Goal: Use online tool/utility: Utilize a website feature to perform a specific function

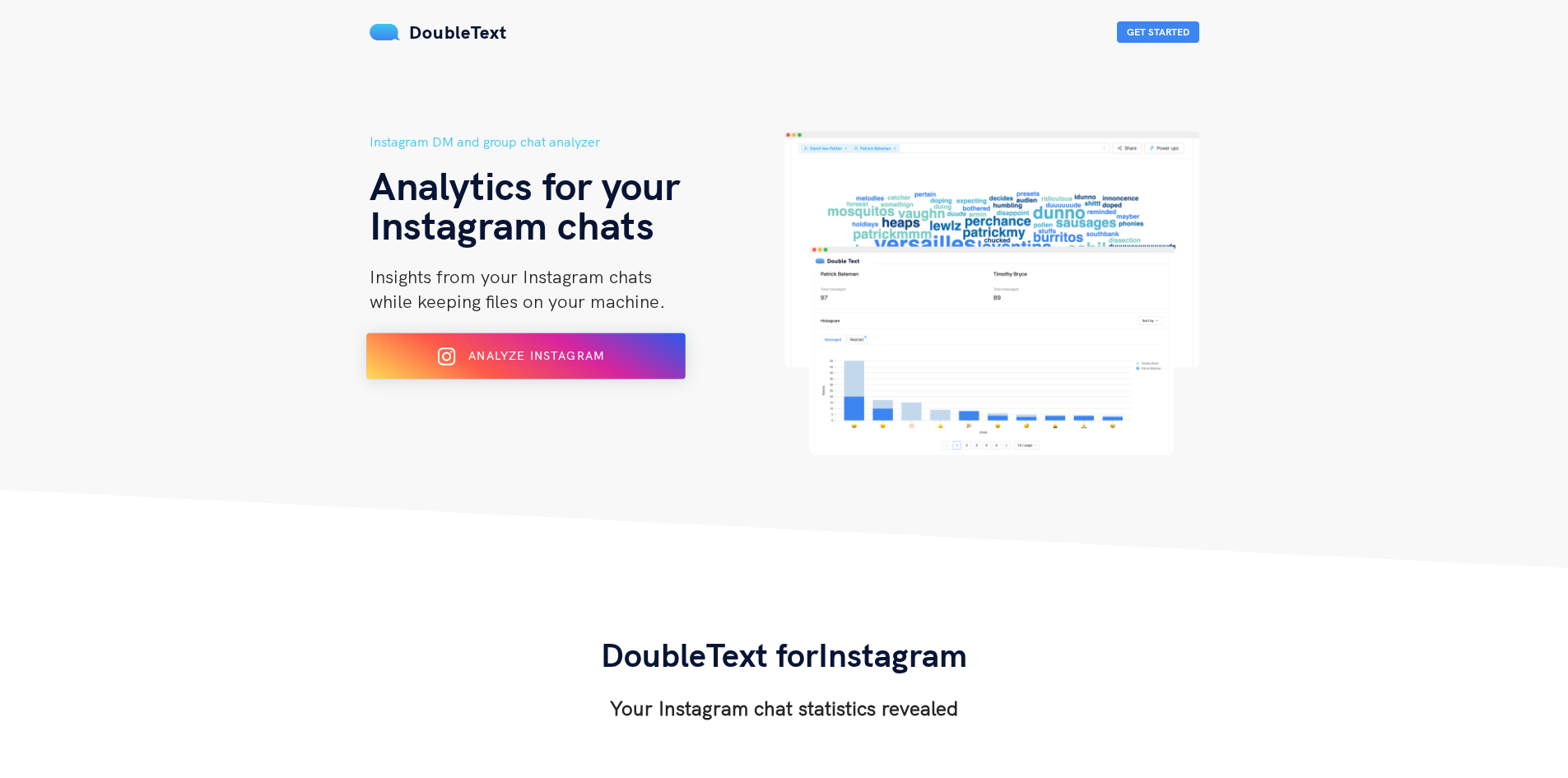
click at [546, 364] on div "Analyze Instagram" at bounding box center [525, 356] width 260 height 27
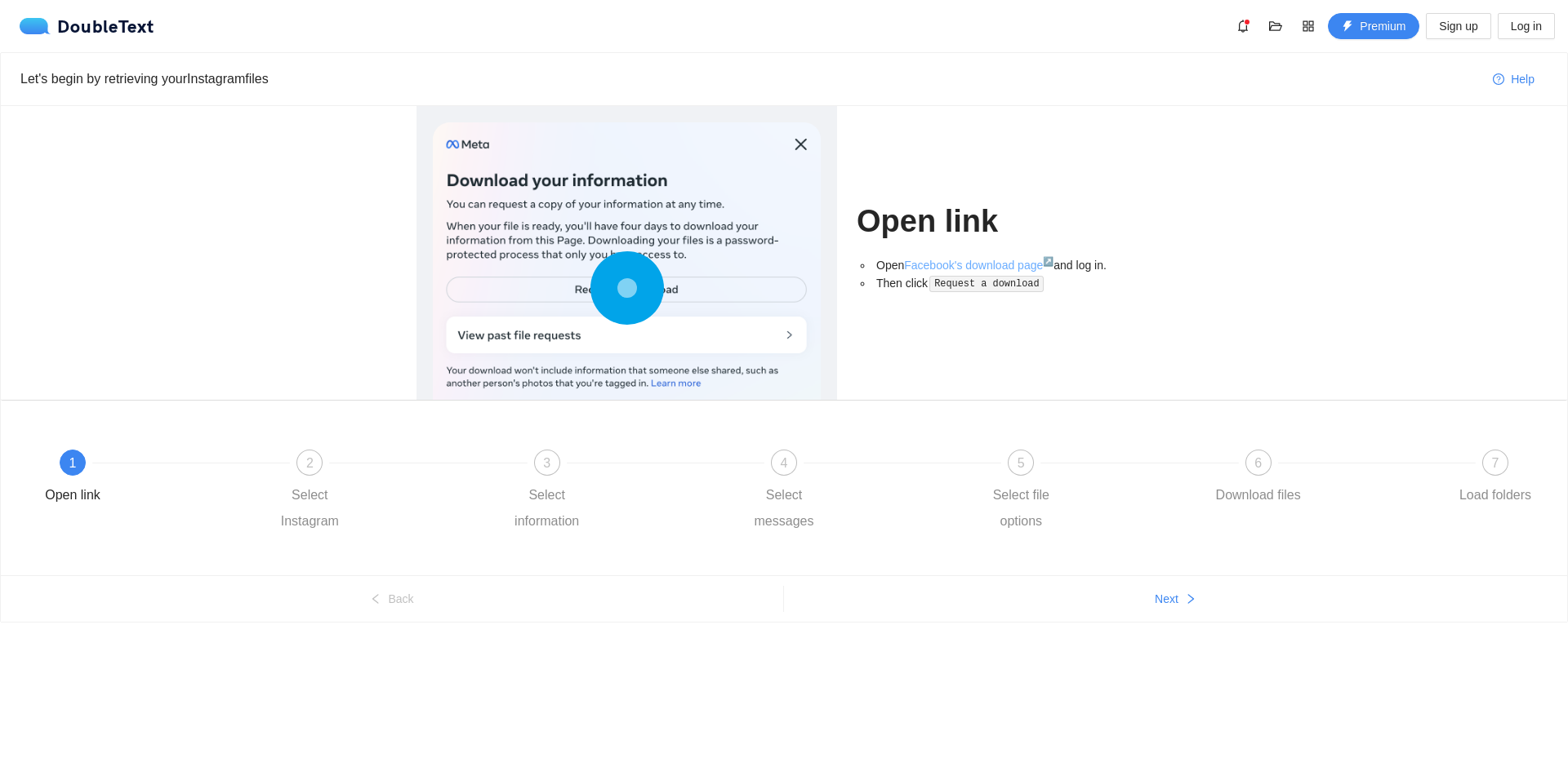
click at [971, 266] on link "Facebook's download page ↗" at bounding box center [978, 265] width 150 height 13
drag, startPoint x: 441, startPoint y: 231, endPoint x: 662, endPoint y: 231, distance: 221.0
click at [638, 231] on div at bounding box center [626, 291] width 387 height 338
click at [906, 359] on div "Open link Open Facebook's download page ↗ and log in. Then click Request a down…" at bounding box center [1004, 253] width 295 height 294
click at [1016, 262] on link "Facebook's download page ↗" at bounding box center [978, 265] width 150 height 13
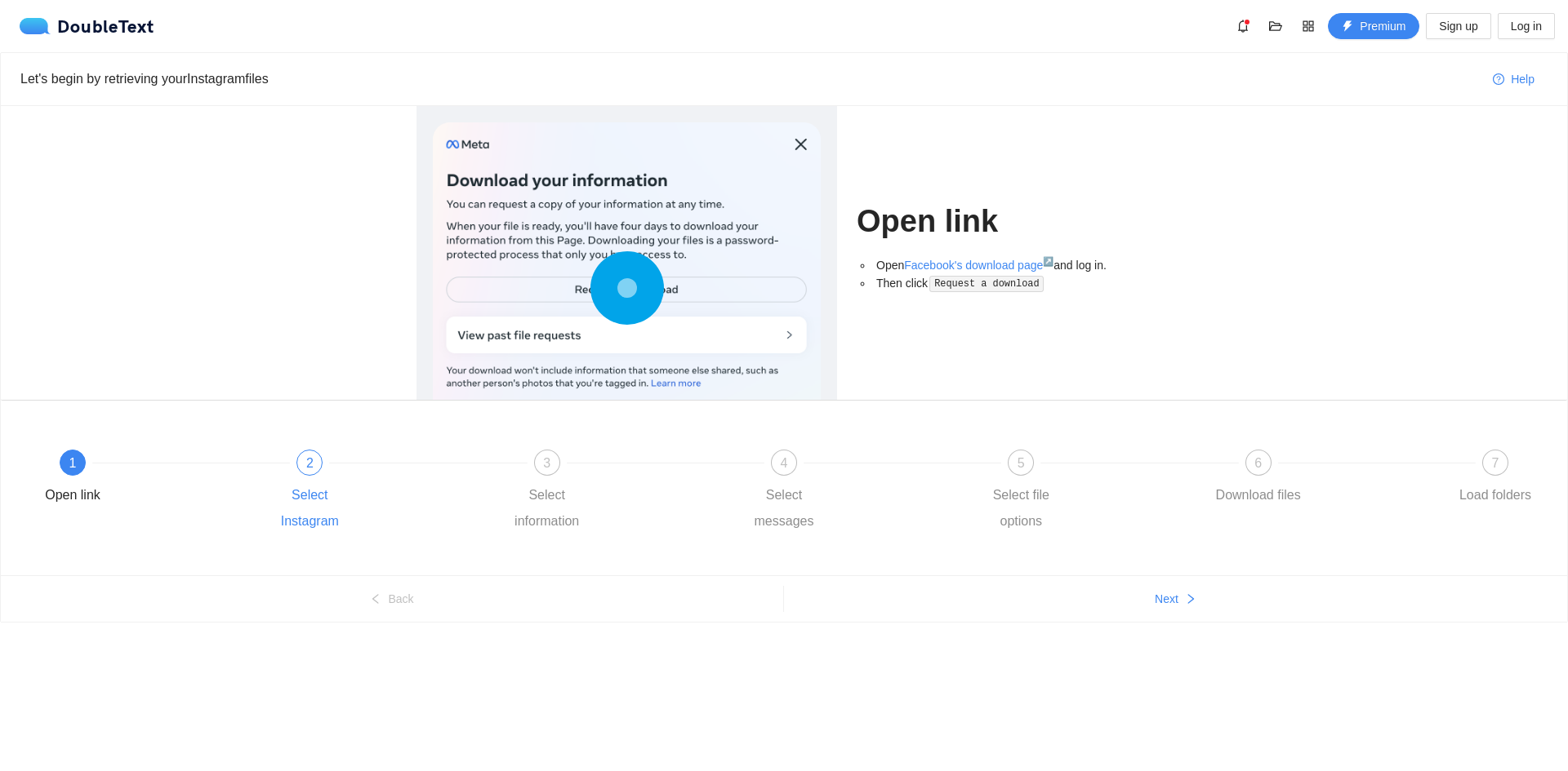
click at [317, 471] on div "2" at bounding box center [309, 463] width 26 height 26
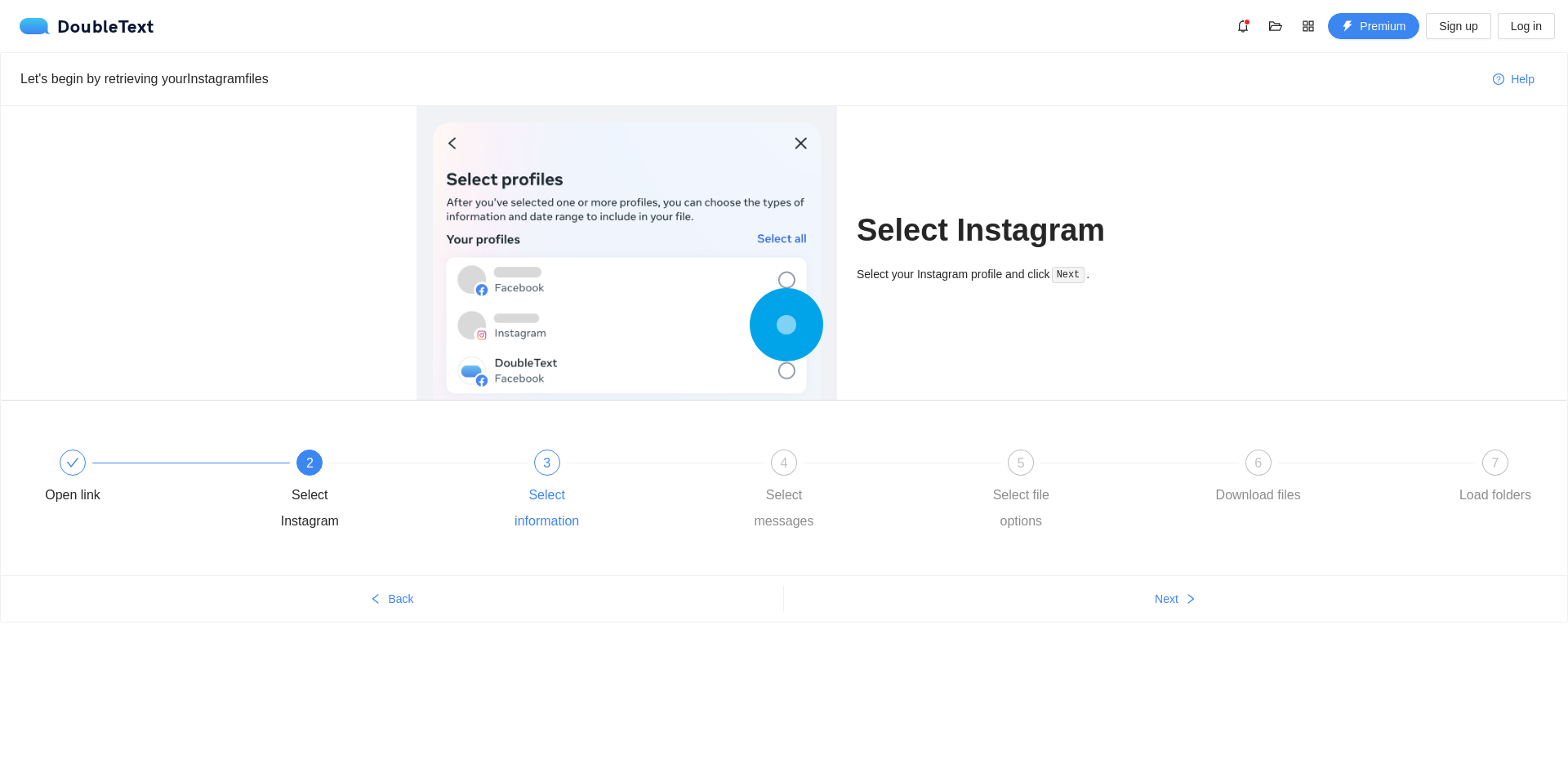
click at [553, 473] on div "3" at bounding box center [546, 463] width 26 height 26
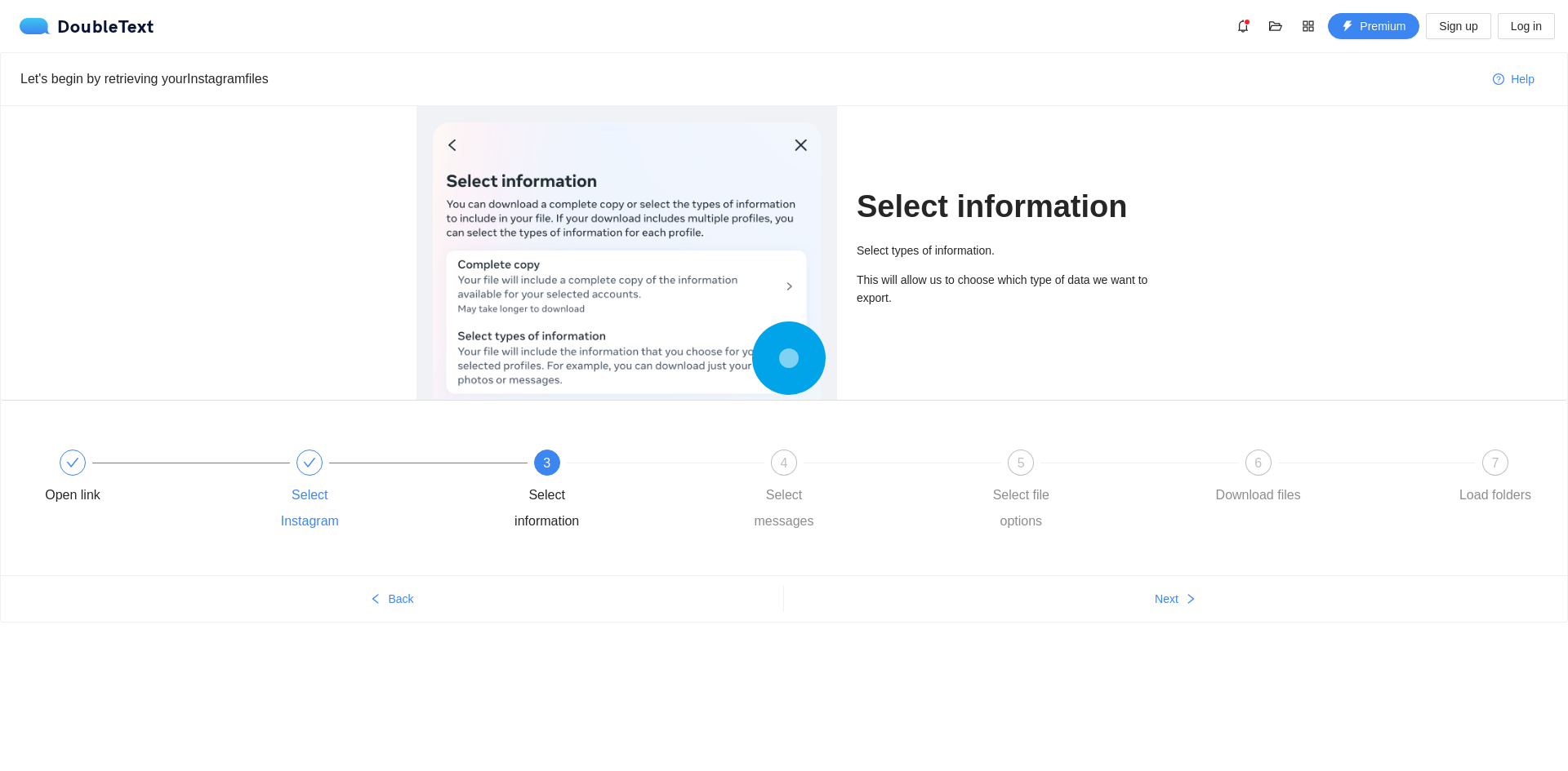
click at [300, 476] on div "Select Instagram" at bounding box center [380, 493] width 237 height 85
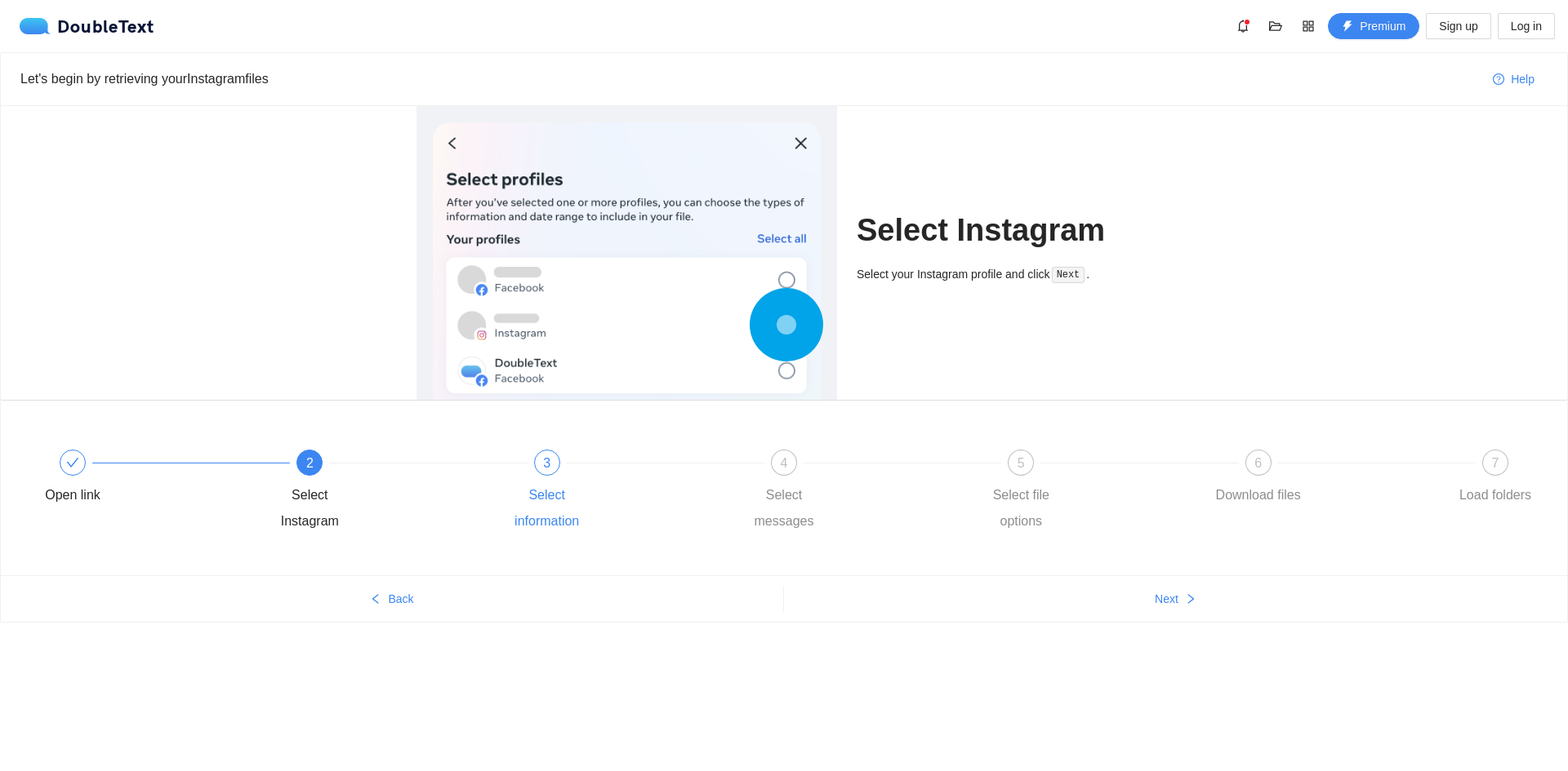
click at [557, 478] on div "3 Select information" at bounding box center [618, 493] width 237 height 85
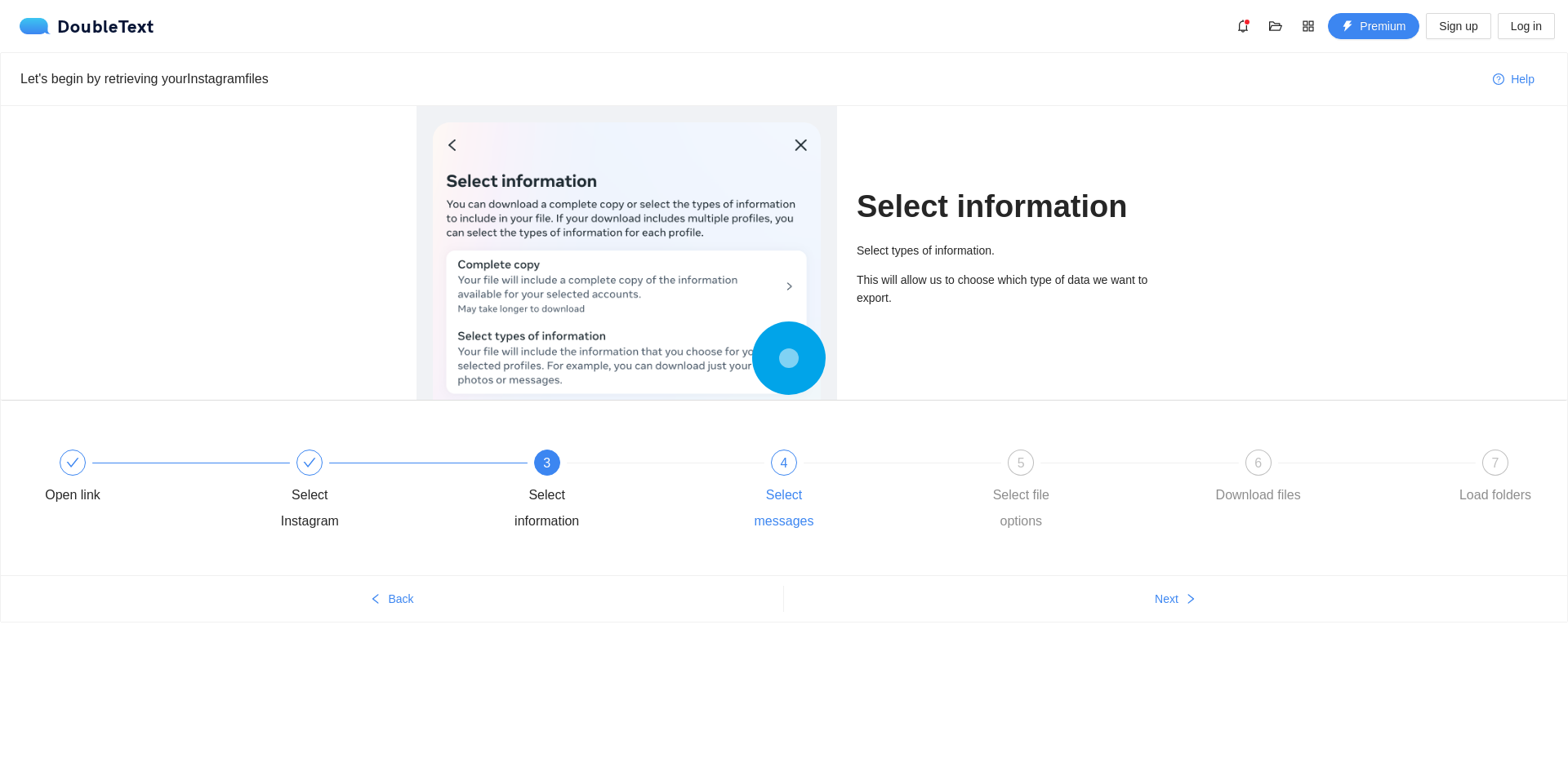
click at [777, 473] on div "4" at bounding box center [783, 463] width 26 height 26
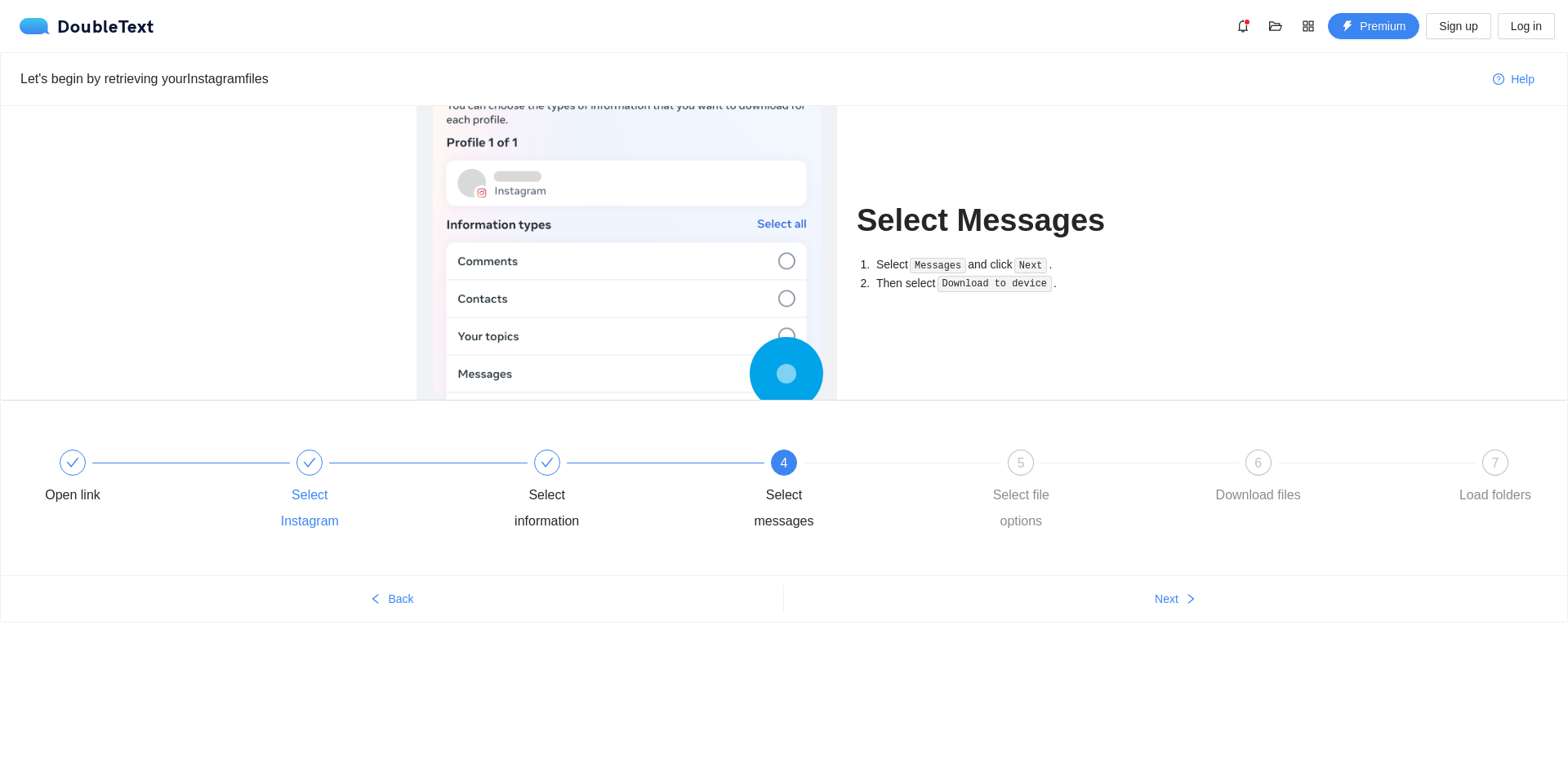
click at [309, 468] on icon "check" at bounding box center [309, 463] width 13 height 13
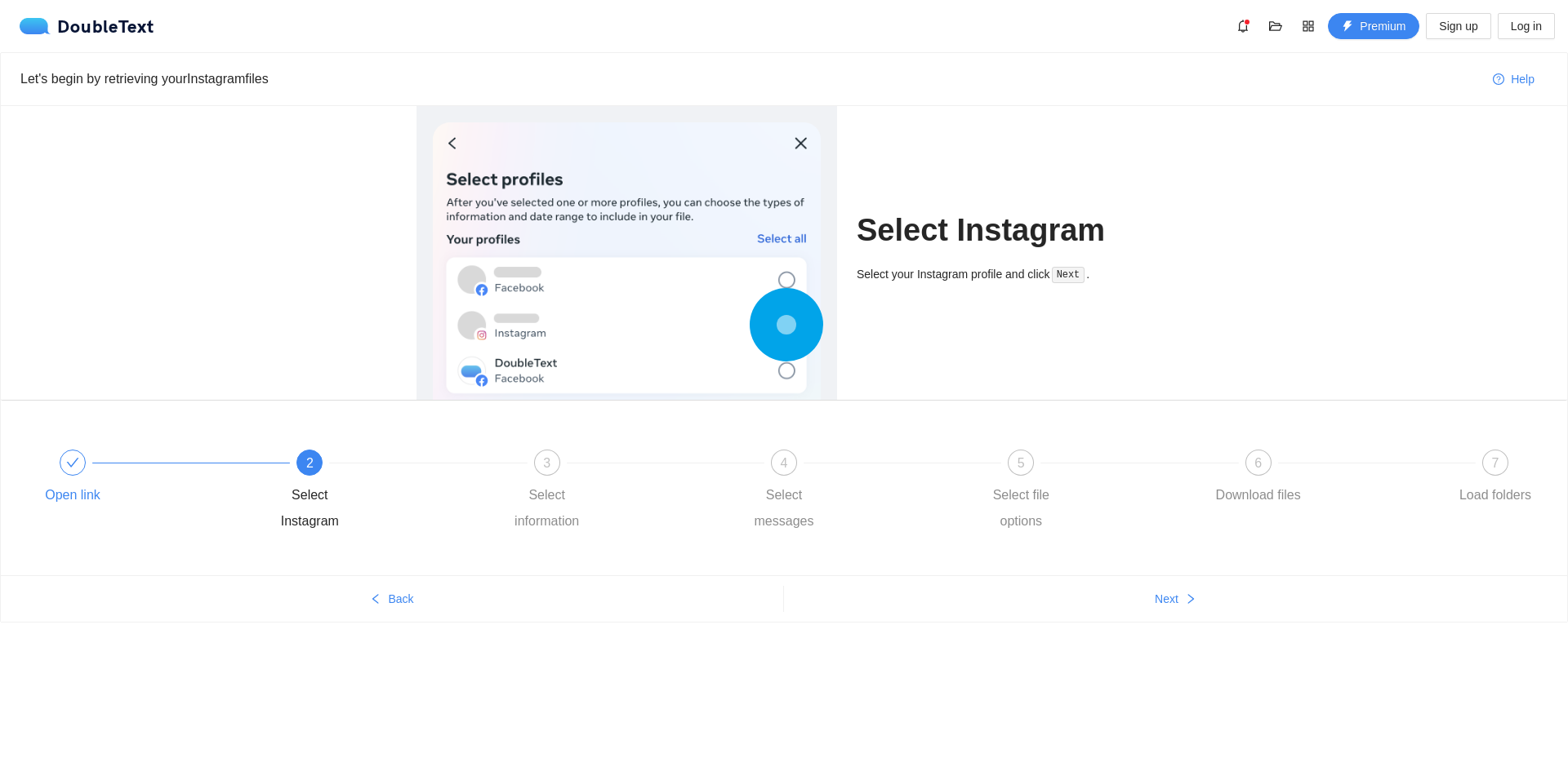
click at [89, 460] on div at bounding box center [191, 463] width 237 height 6
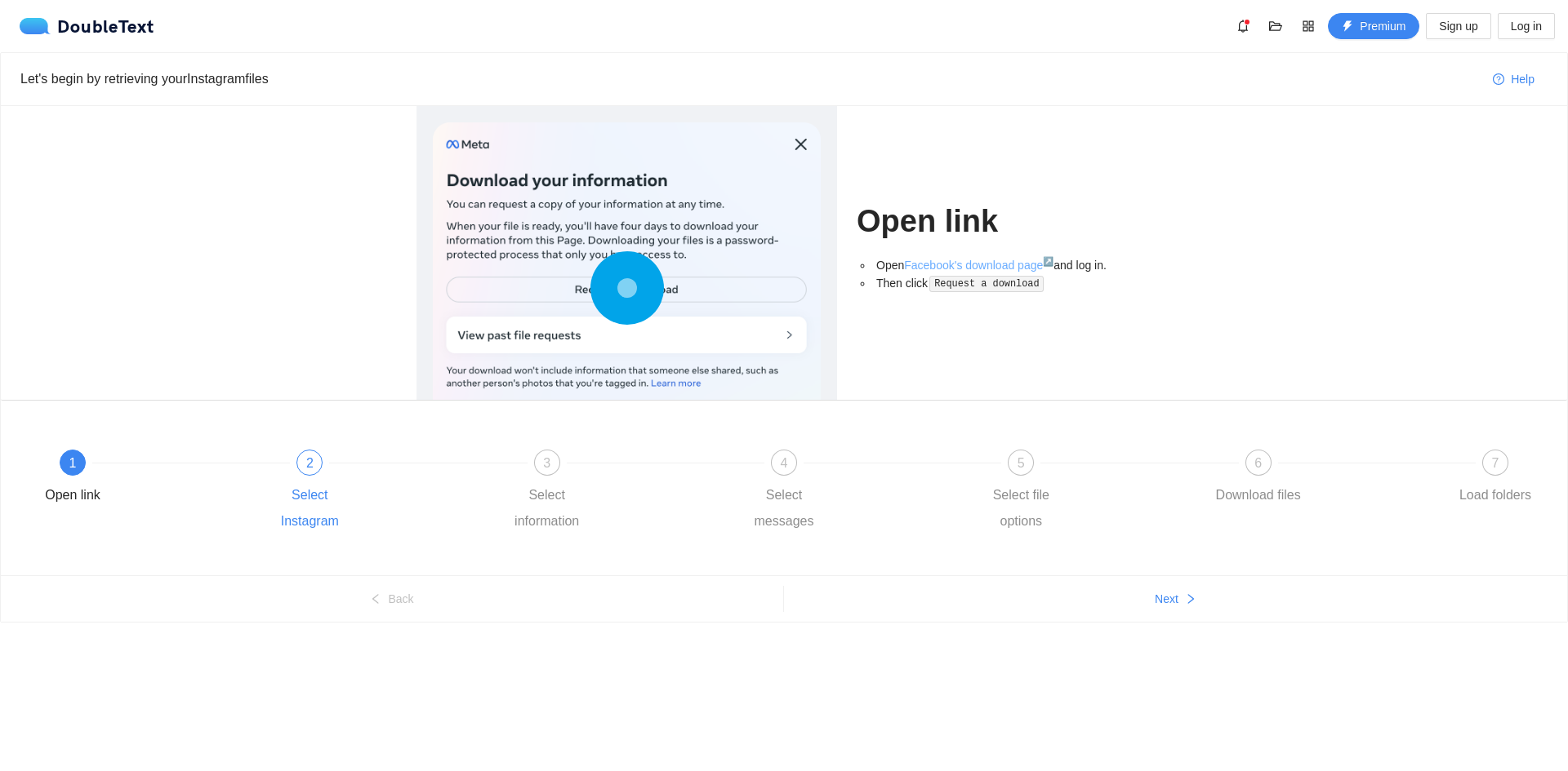
click at [988, 265] on link "Facebook's download page ↗" at bounding box center [978, 265] width 150 height 13
click at [308, 465] on span "2" at bounding box center [309, 463] width 7 height 14
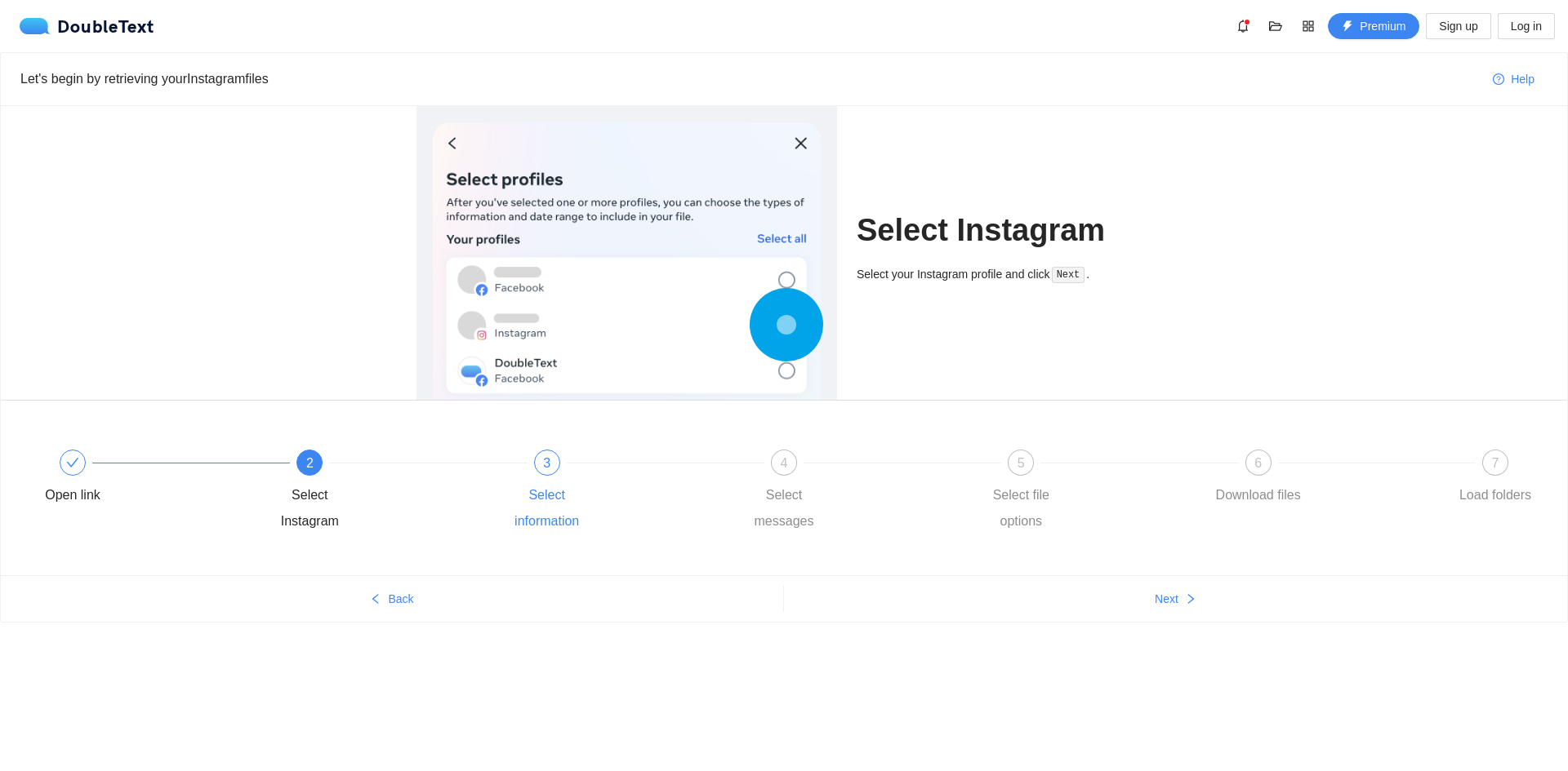
click at [554, 484] on div "Select information" at bounding box center [547, 509] width 94 height 53
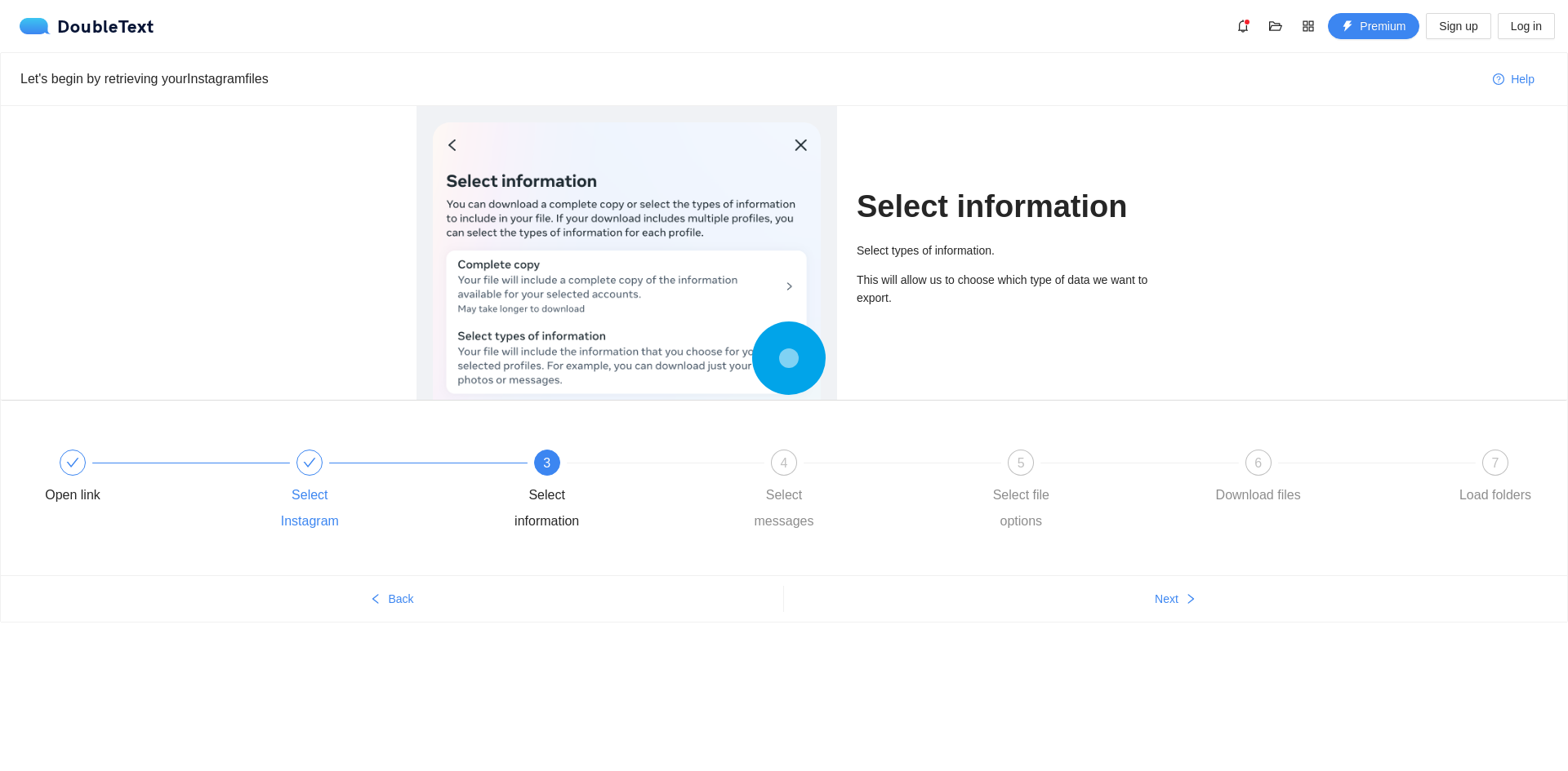
click at [292, 493] on div "Select Instagram" at bounding box center [309, 509] width 94 height 53
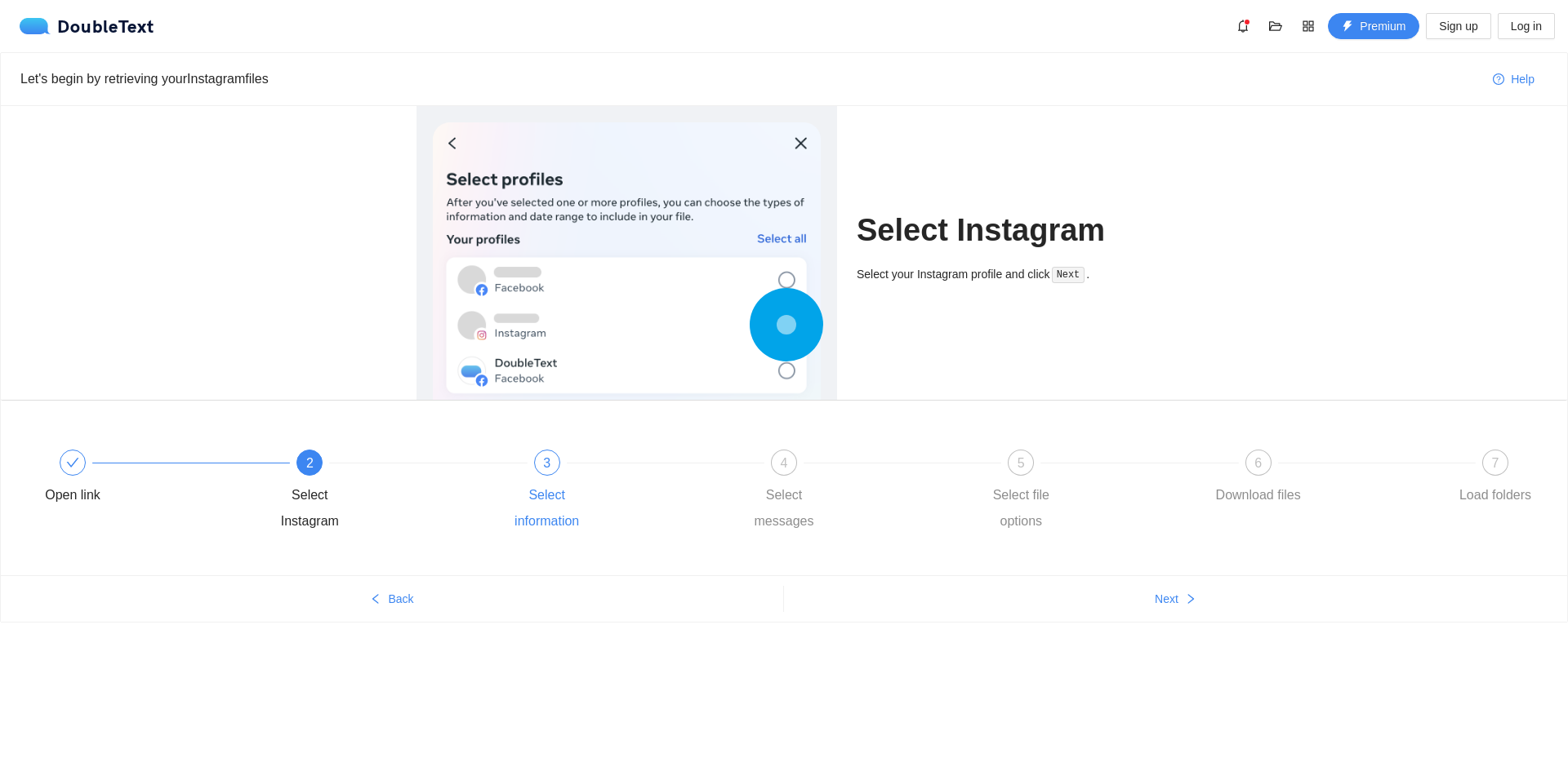
click at [571, 482] on div "3 Select information" at bounding box center [618, 493] width 237 height 85
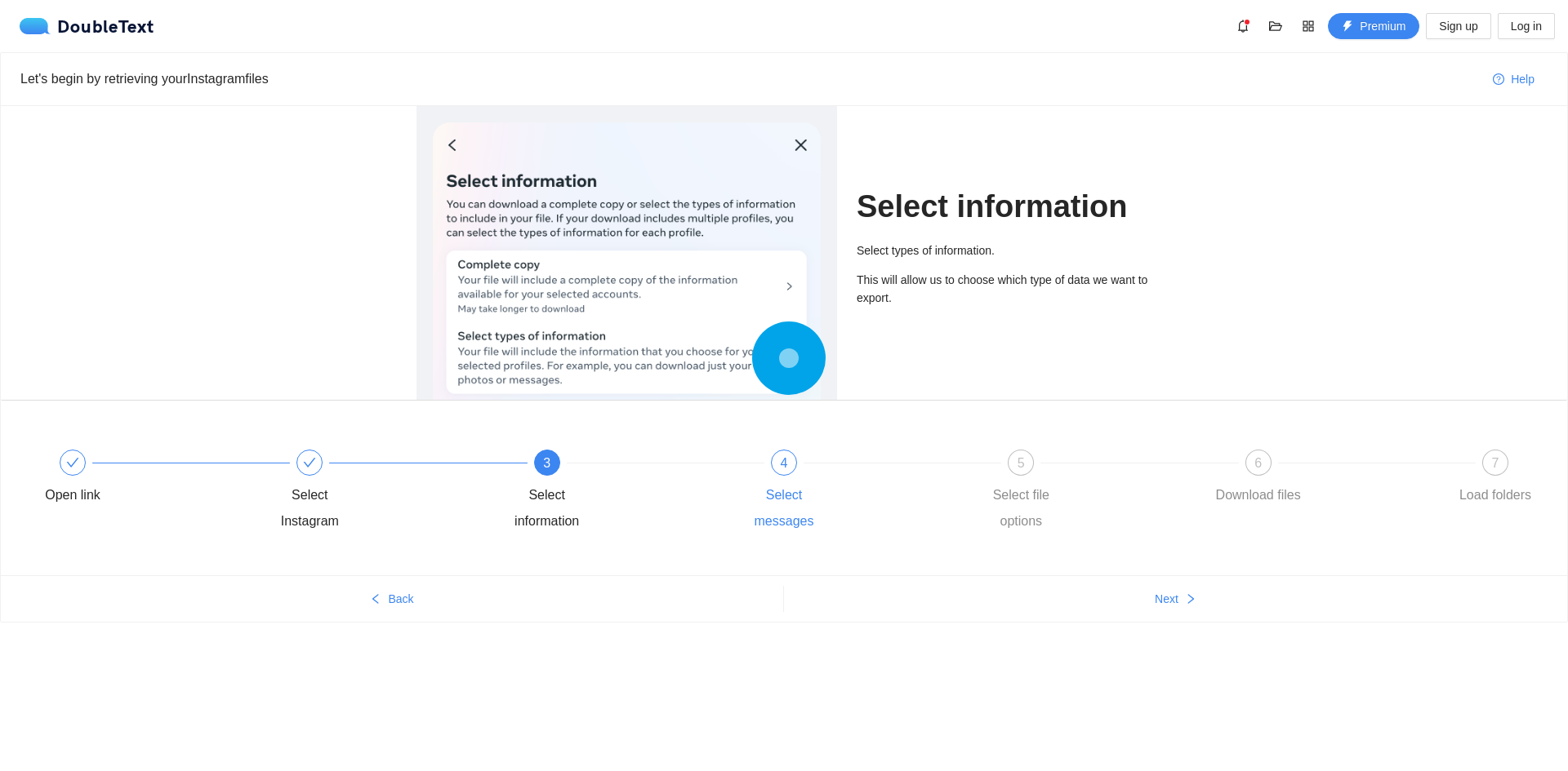
click at [772, 462] on div "4" at bounding box center [783, 463] width 26 height 26
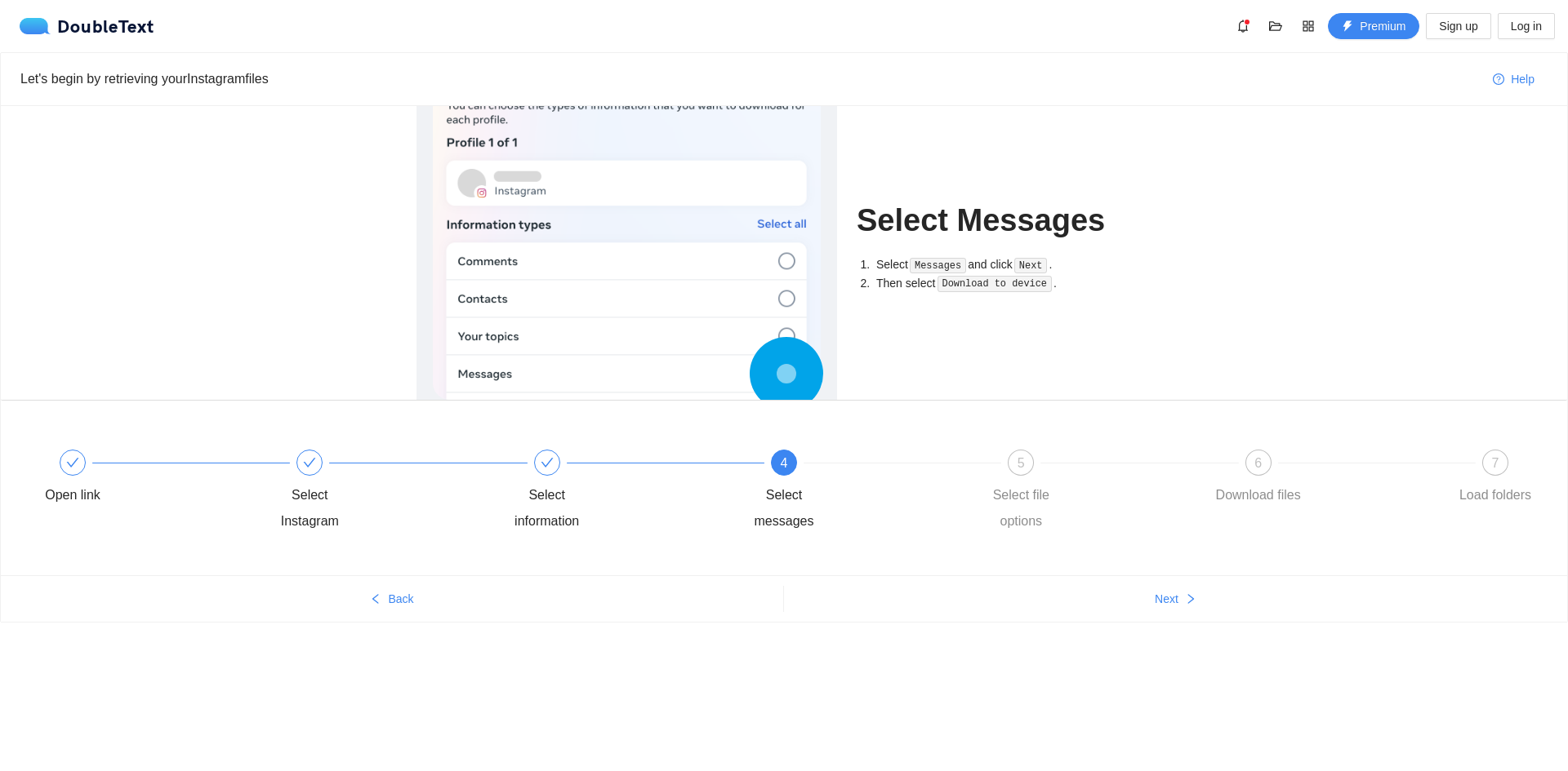
click at [914, 479] on div "4 Select messages" at bounding box center [855, 493] width 237 height 85
click at [947, 478] on div "4 Select messages" at bounding box center [855, 493] width 237 height 85
click at [1004, 479] on div "5 Select file options" at bounding box center [1092, 493] width 237 height 85
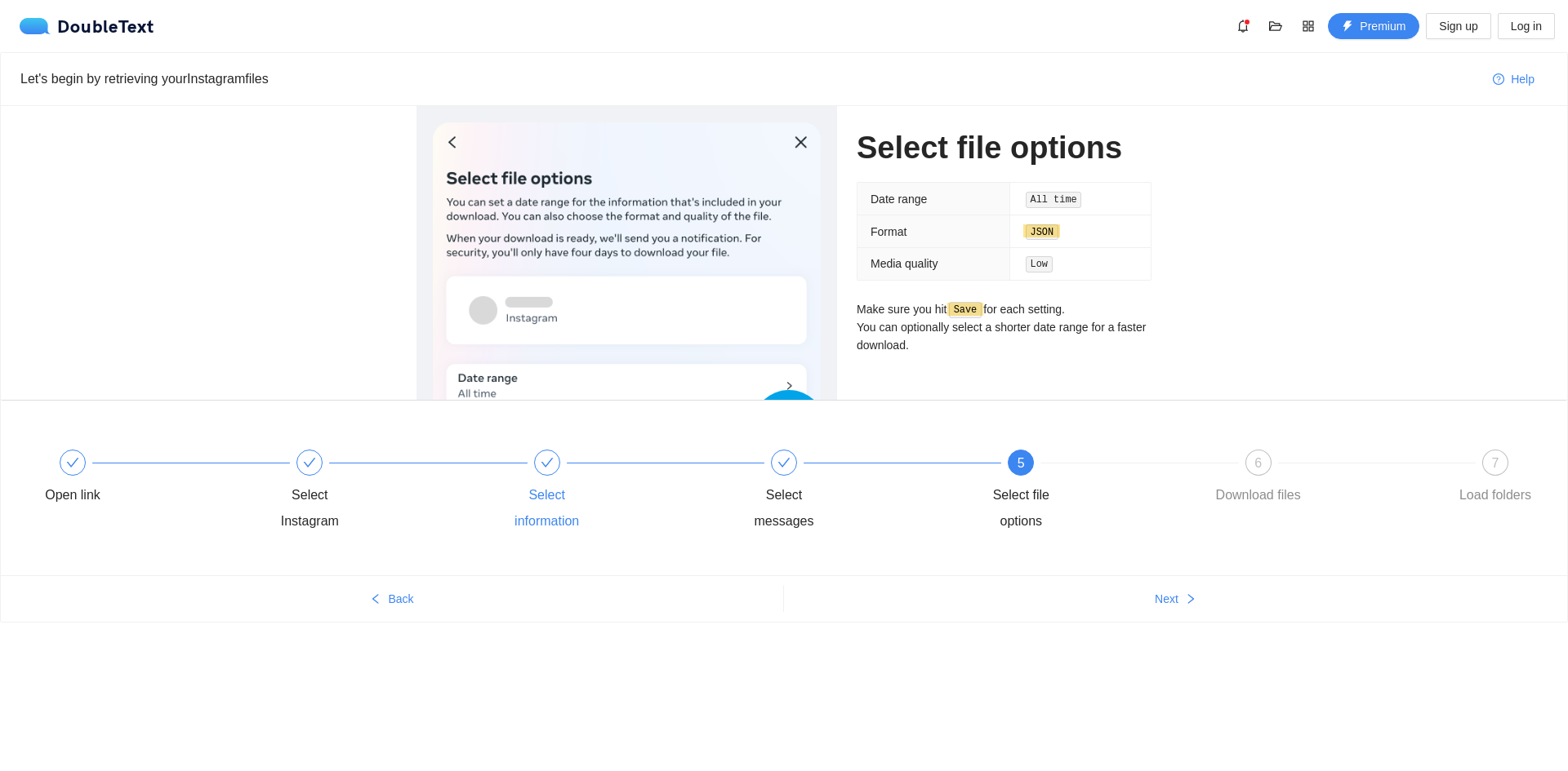
click at [547, 464] on icon "check" at bounding box center [546, 463] width 12 height 9
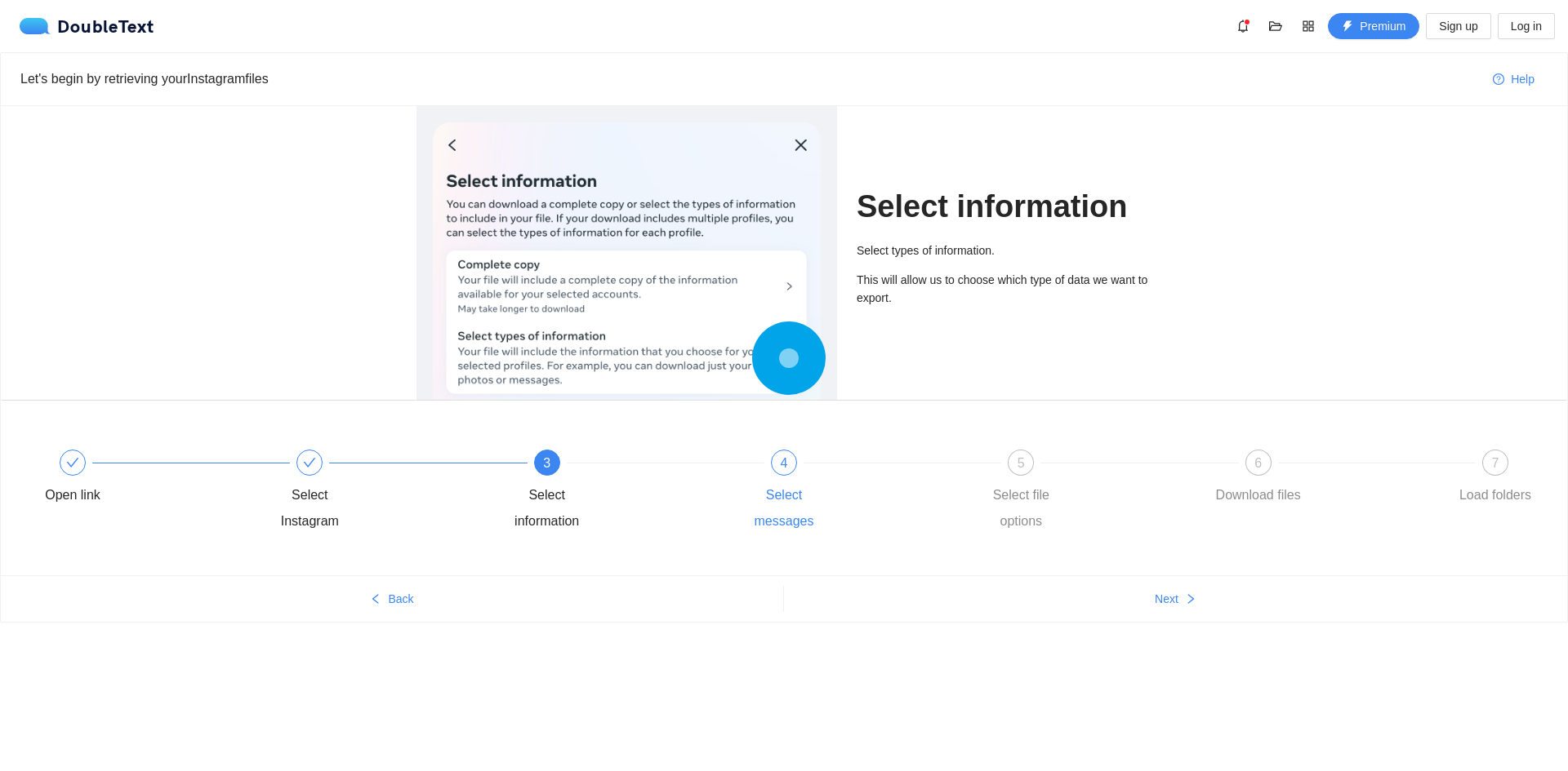
click at [783, 461] on span "4" at bounding box center [784, 463] width 7 height 14
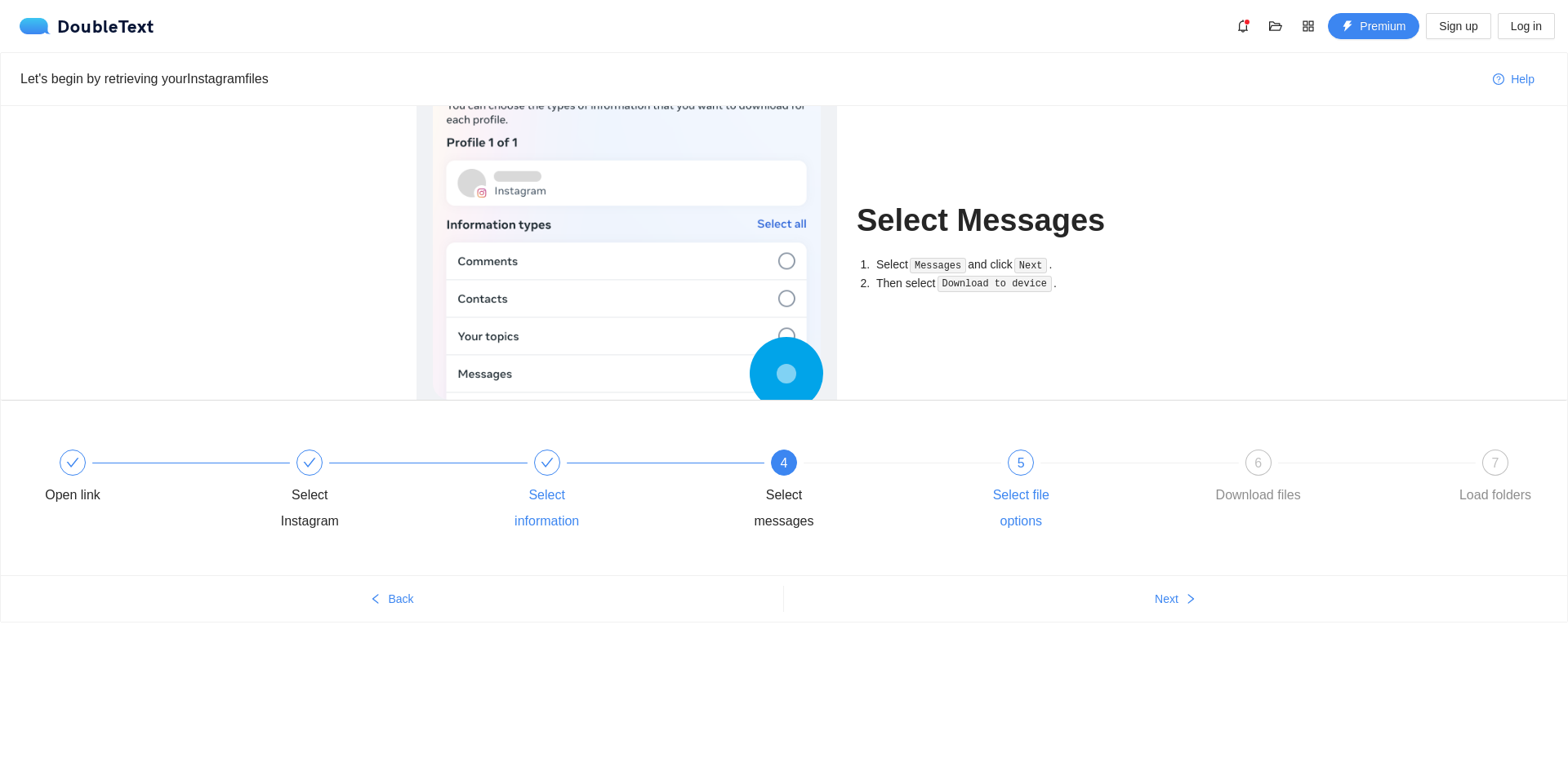
click at [1001, 462] on div "5 Select file options" at bounding box center [1092, 493] width 237 height 85
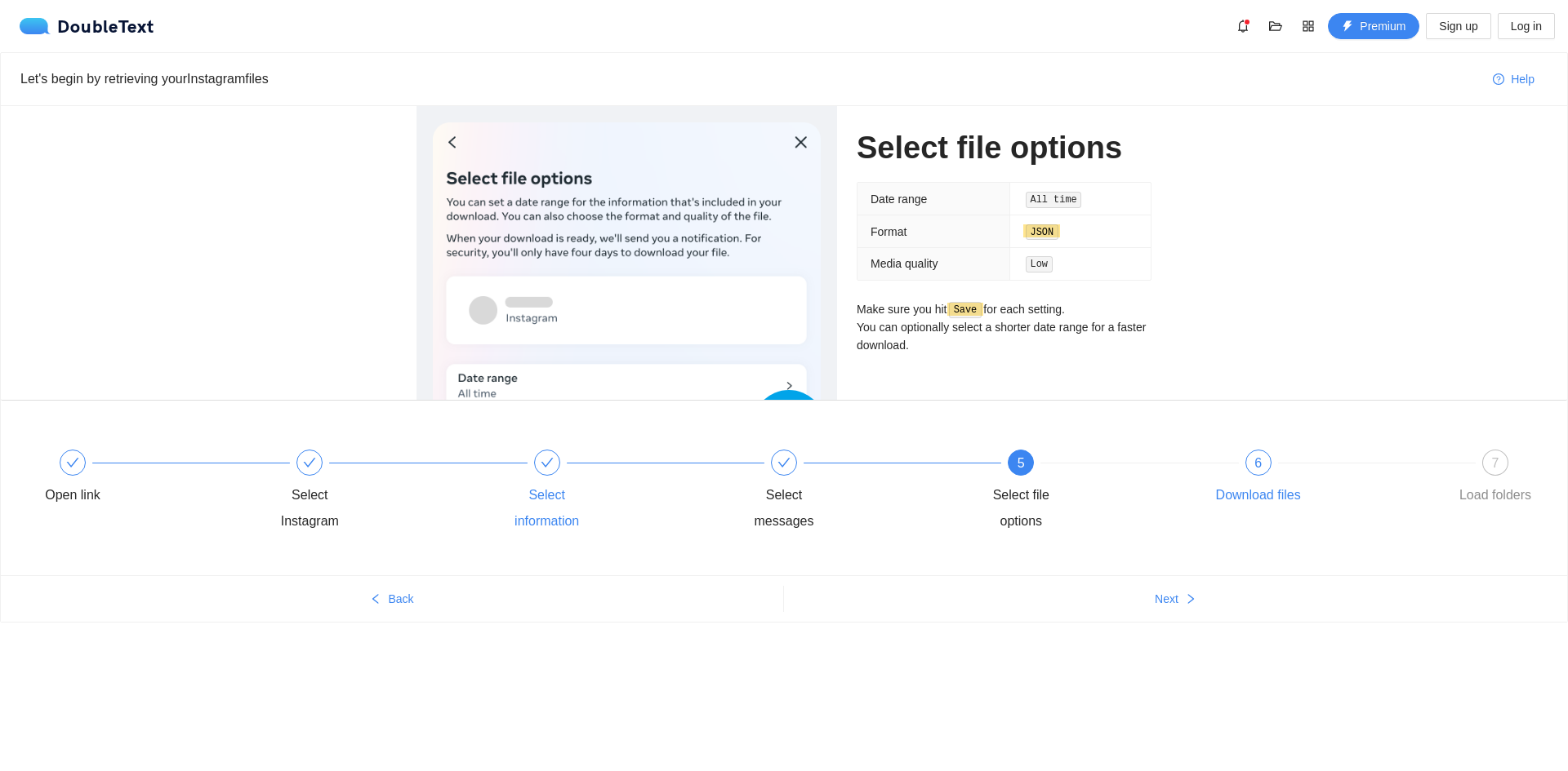
click at [1242, 471] on div "6 Download files" at bounding box center [1328, 479] width 237 height 59
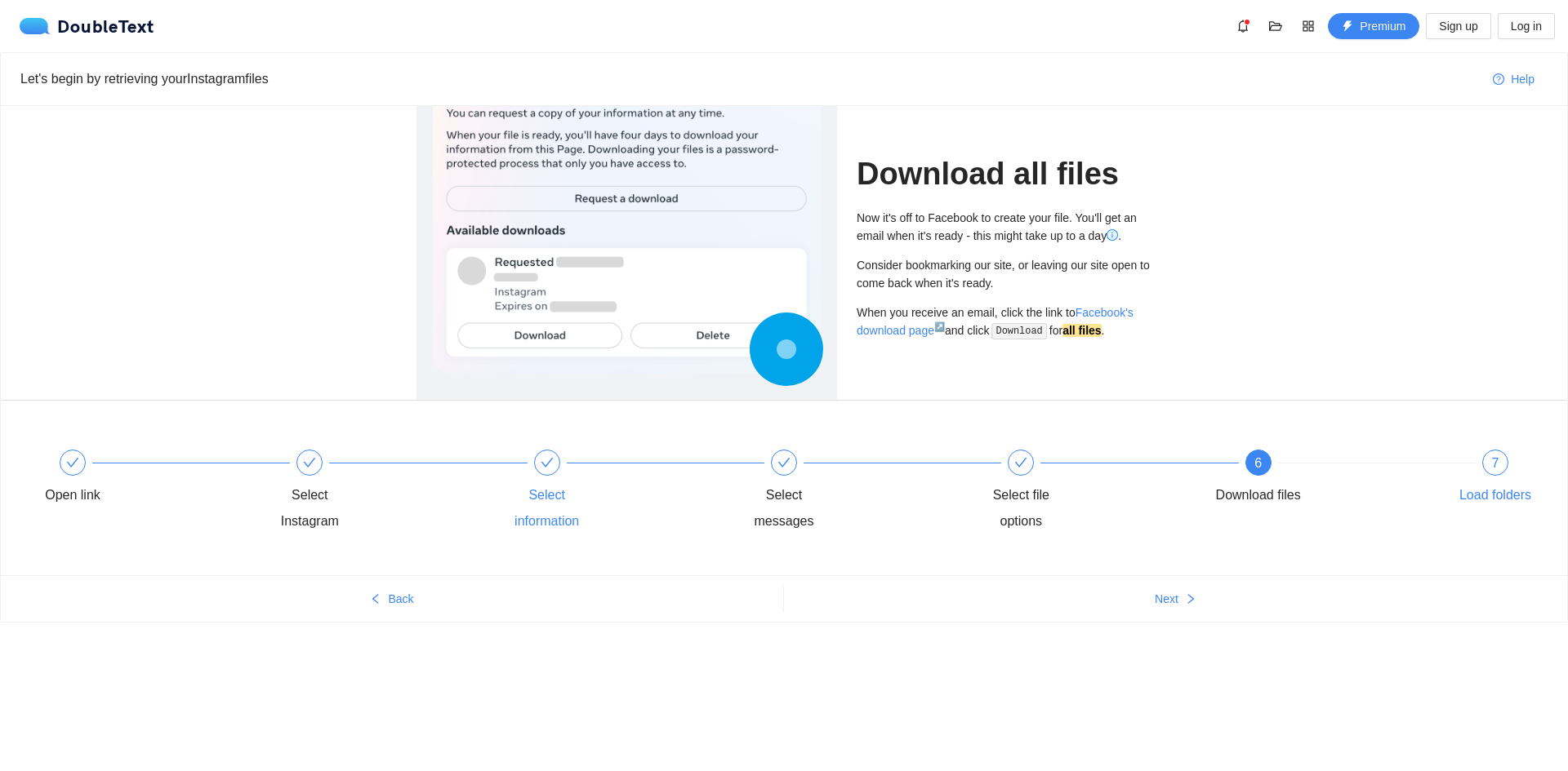
click at [1494, 467] on span "7" at bounding box center [1495, 463] width 7 height 14
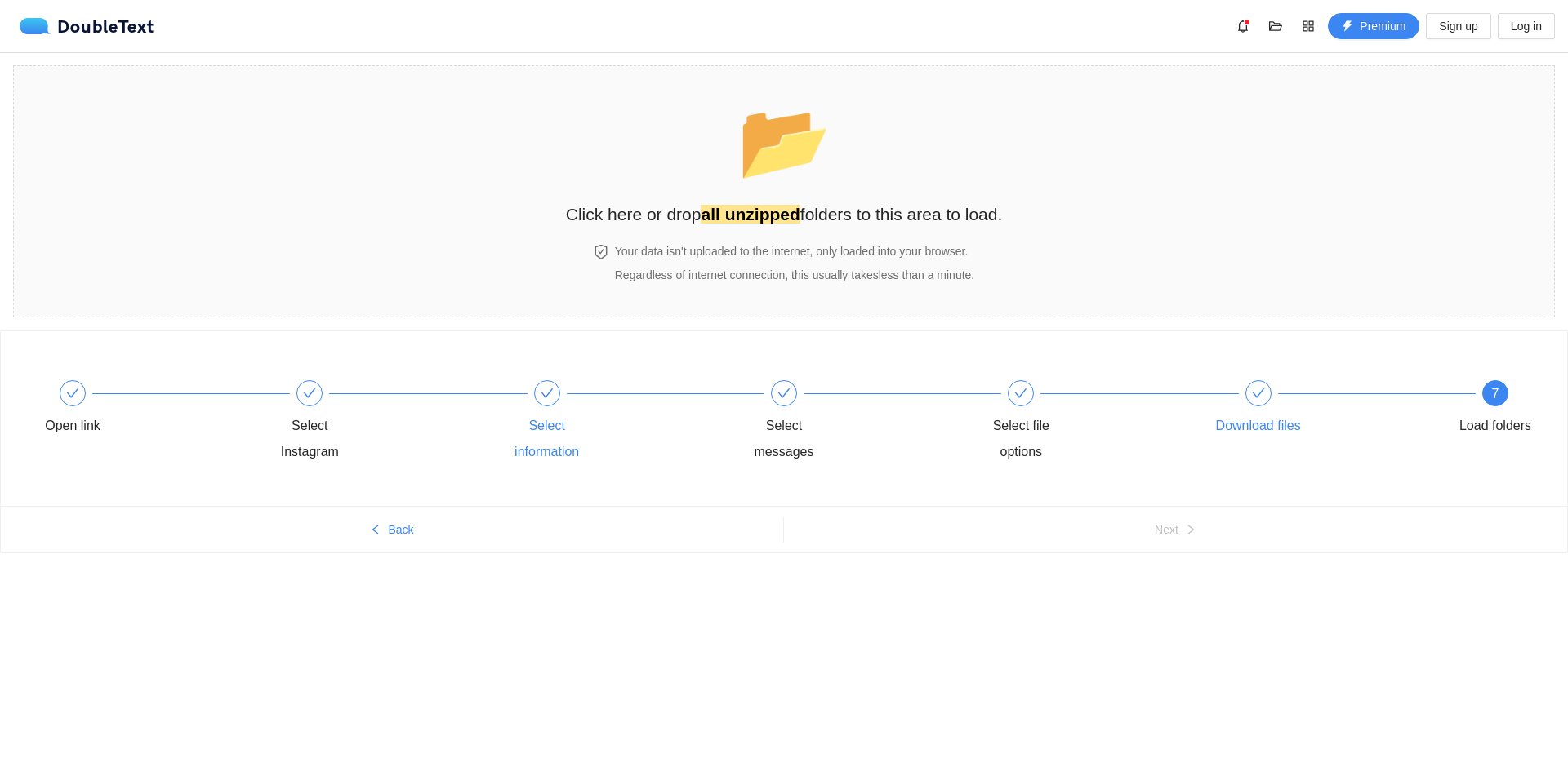
click at [1259, 405] on div at bounding box center [1258, 393] width 26 height 26
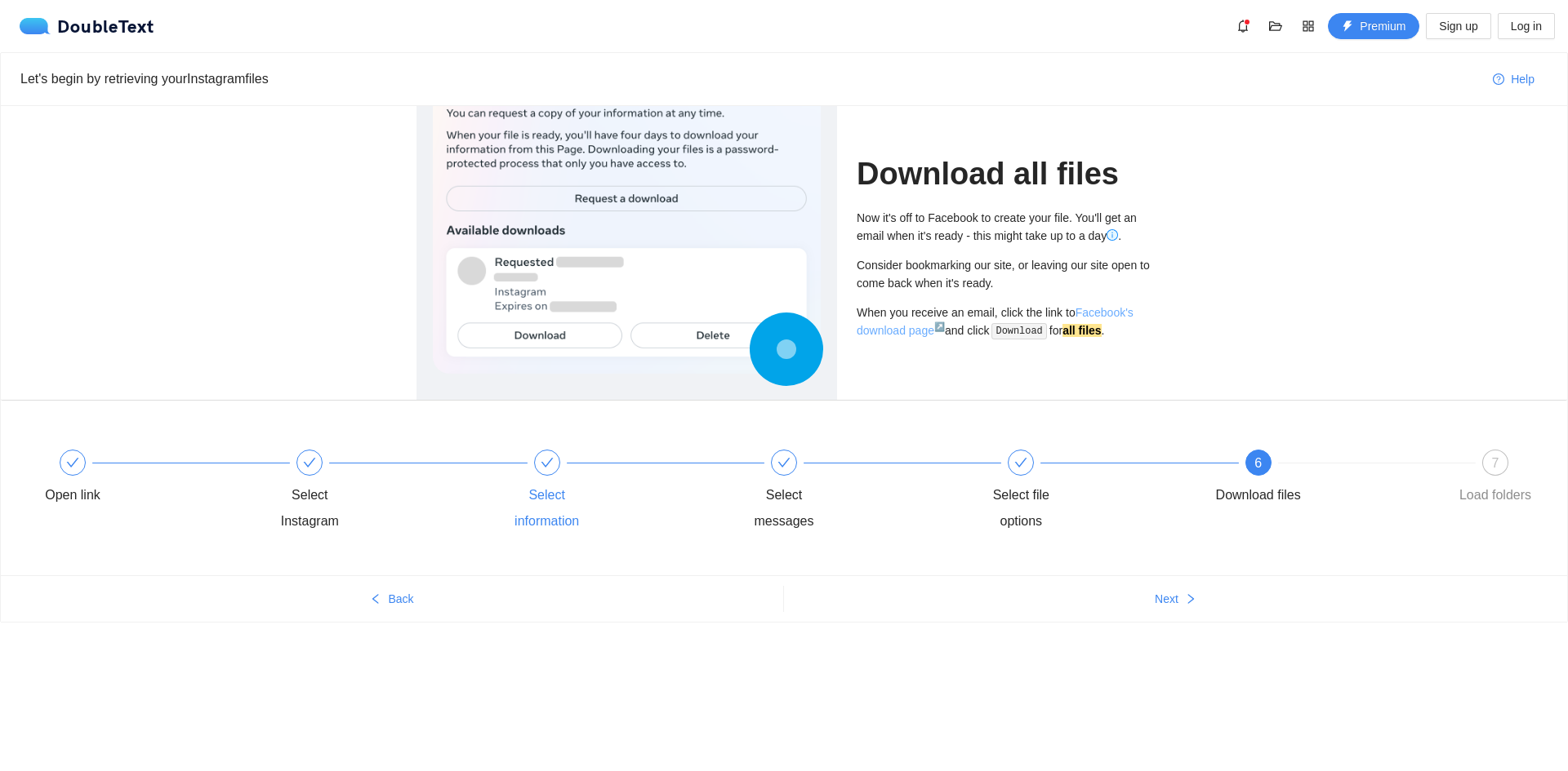
click at [1107, 314] on link "Facebook's download page ↗" at bounding box center [995, 321] width 277 height 31
